Goal: Task Accomplishment & Management: Manage account settings

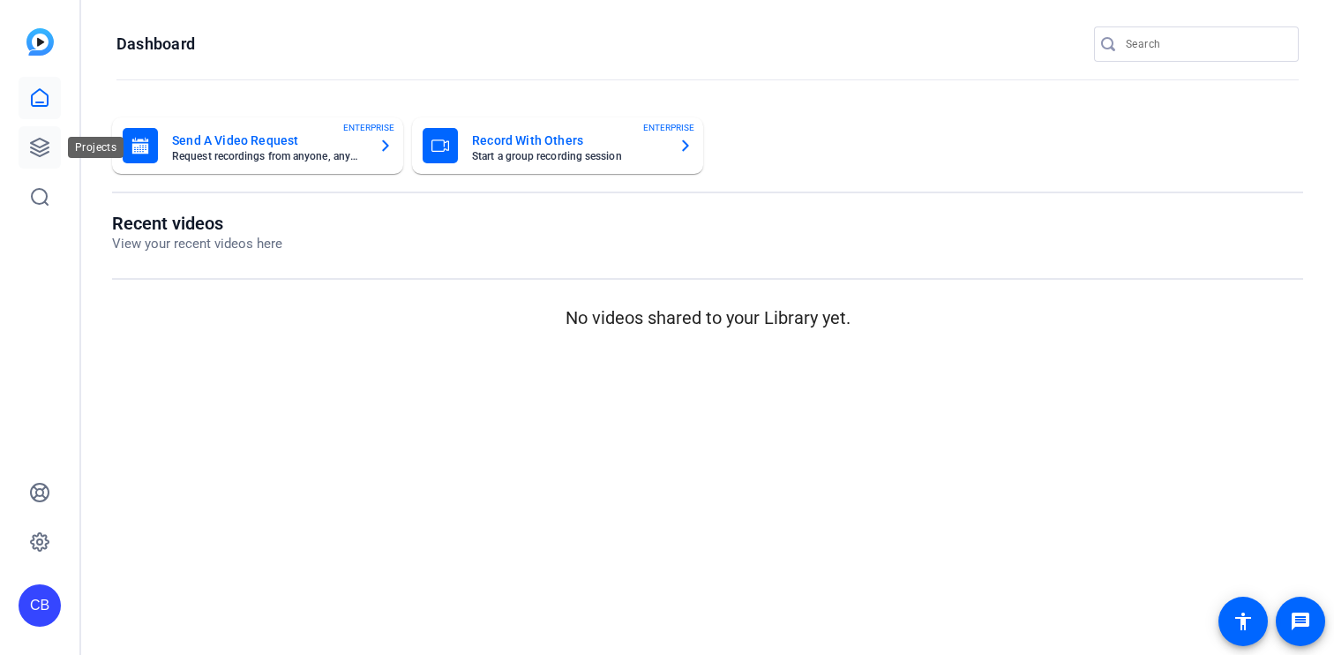
click at [39, 144] on icon at bounding box center [39, 147] width 21 height 21
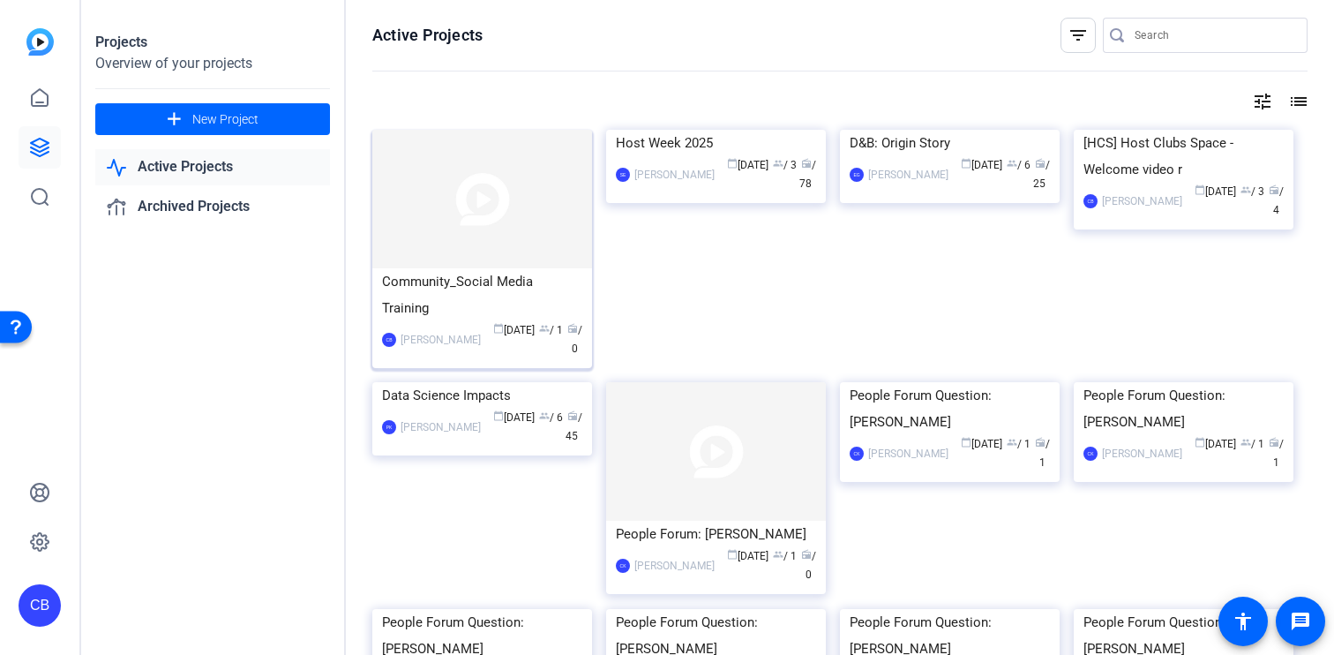
click at [465, 278] on div "Community_Social Media Training" at bounding box center [482, 294] width 200 height 53
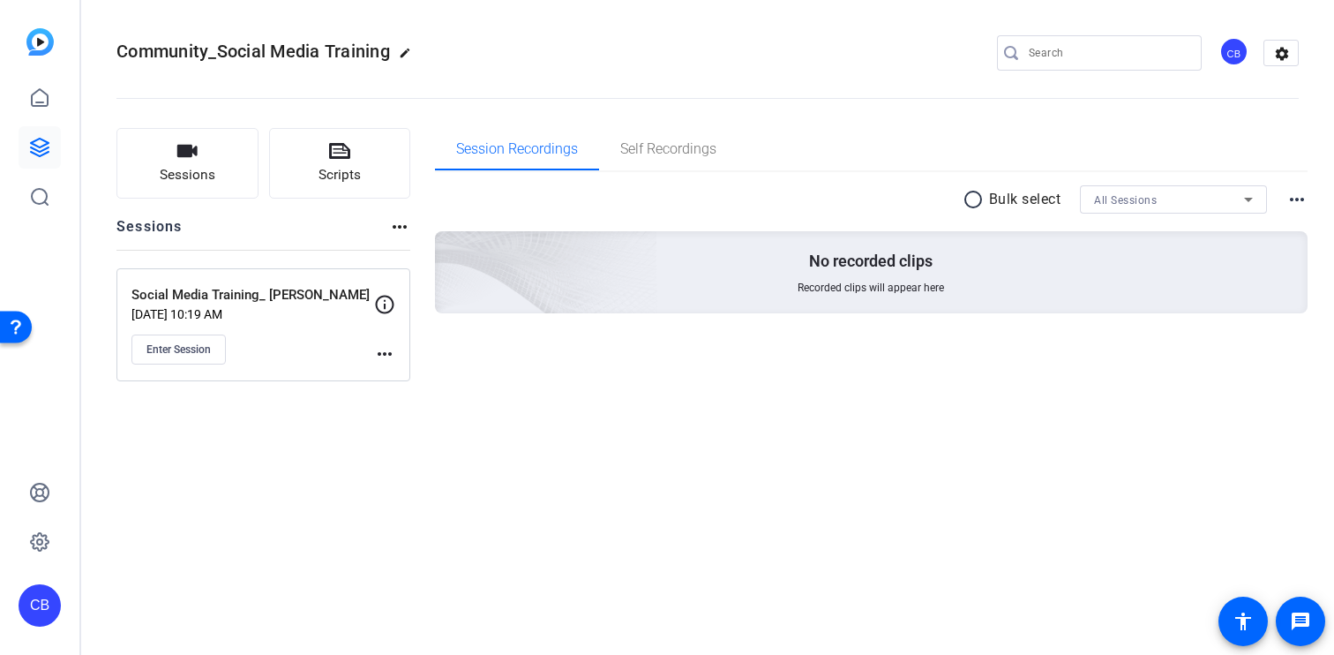
click at [393, 352] on mat-icon "more_horiz" at bounding box center [384, 353] width 21 height 21
click at [416, 375] on span "Edit Session" at bounding box center [428, 379] width 80 height 21
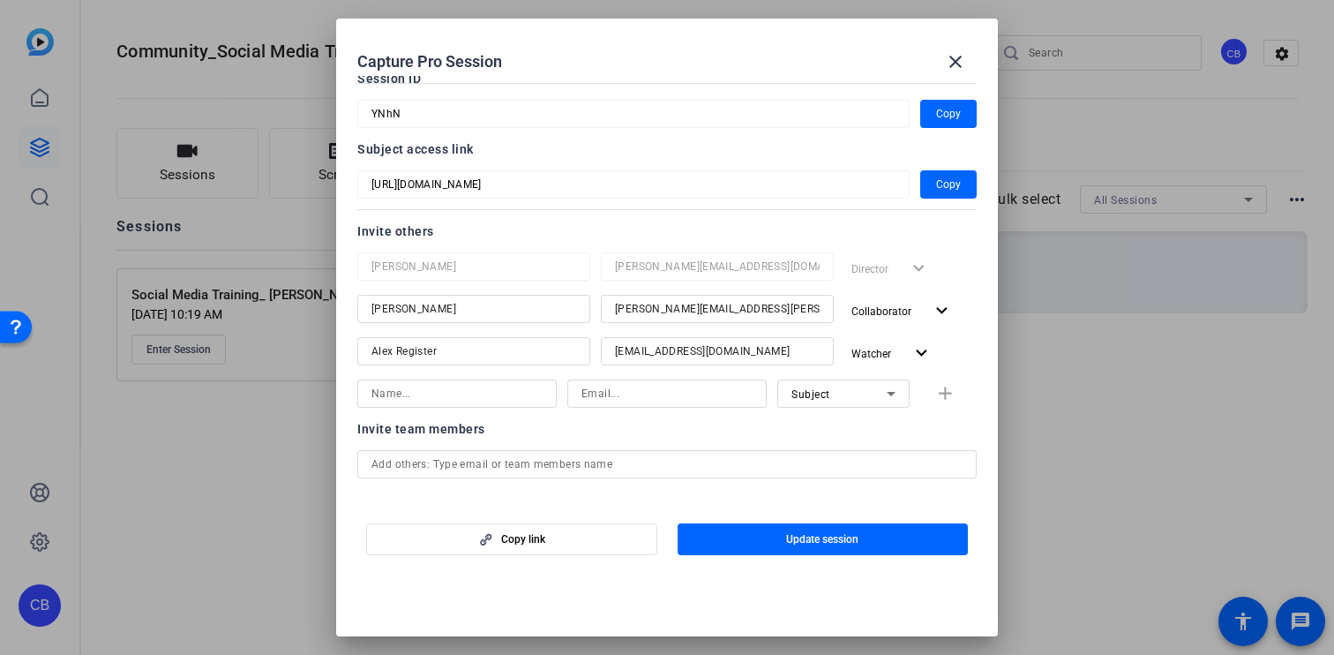
scroll to position [97, 0]
click at [450, 392] on input at bounding box center [456, 392] width 171 height 21
type input "[PERSON_NAME]"
click at [646, 400] on input at bounding box center [666, 392] width 171 height 21
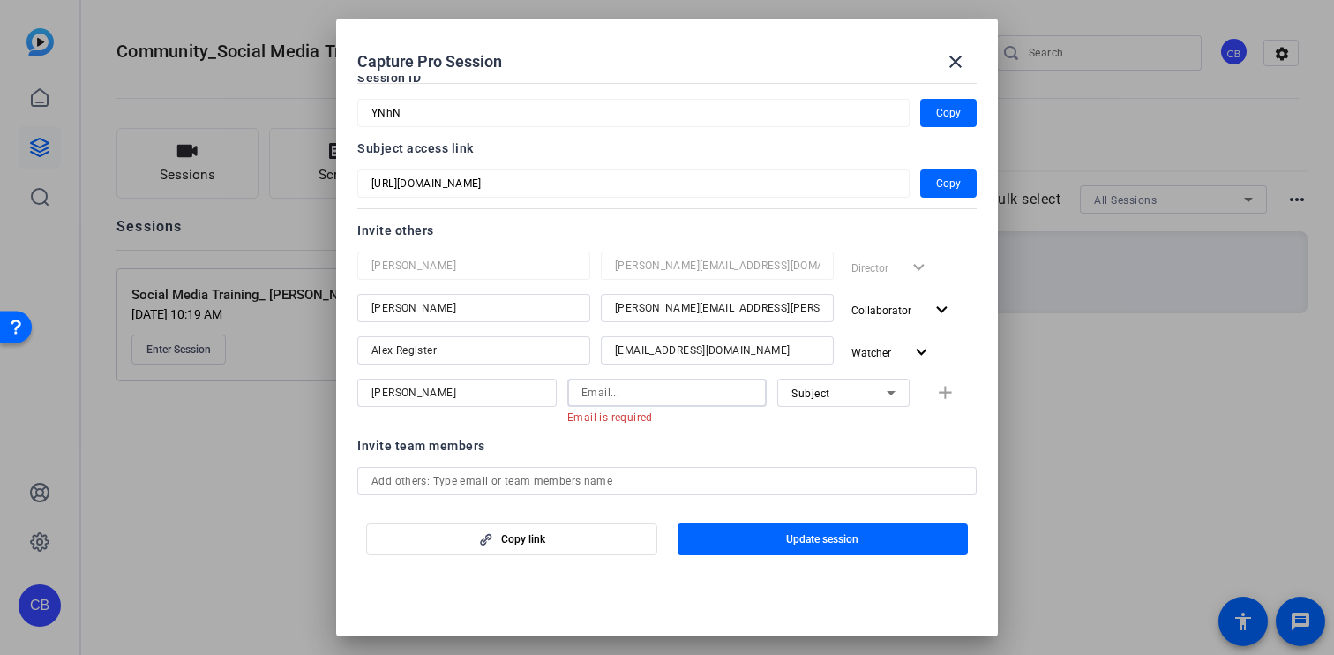
paste input "[PERSON_NAME][EMAIL_ADDRESS][PERSON_NAME][DOMAIN_NAME]"
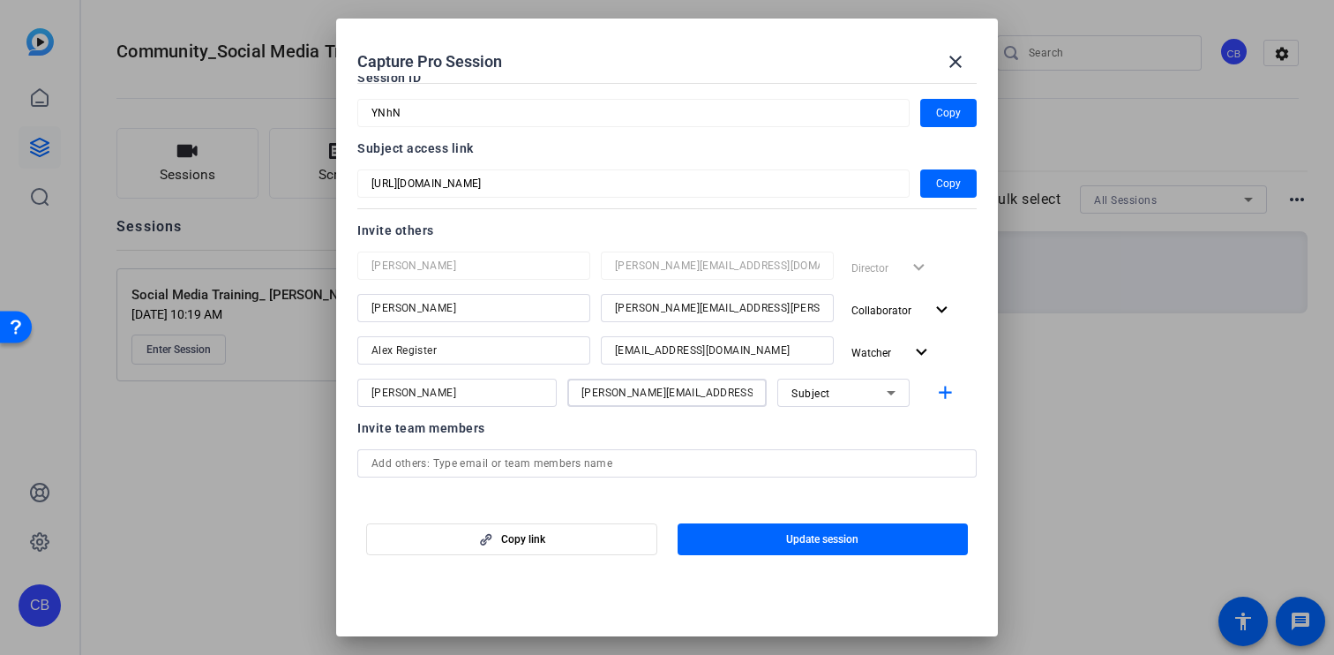
type input "[PERSON_NAME][EMAIL_ADDRESS][PERSON_NAME][DOMAIN_NAME]"
click at [892, 393] on icon at bounding box center [891, 393] width 9 height 4
click at [842, 455] on mat-option "Watcher" at bounding box center [843, 456] width 132 height 28
click at [835, 537] on span "Update session" at bounding box center [822, 539] width 72 height 14
